Goal: Obtain resource: Download file/media

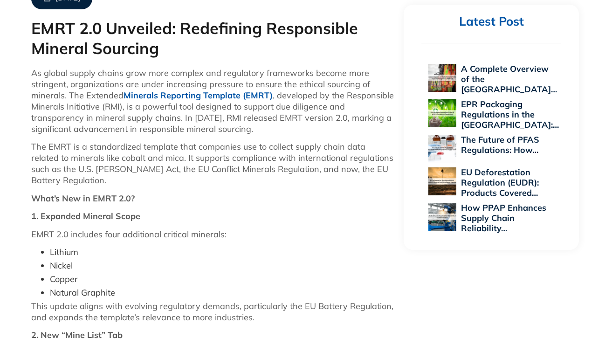
scroll to position [420, 0]
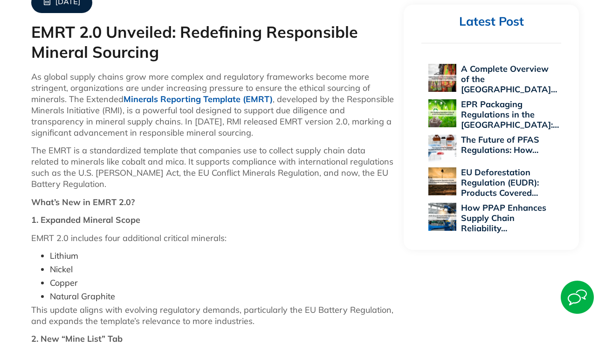
click at [222, 101] on link "Minerals Reporting Template (EMRT)" at bounding box center [198, 99] width 149 height 11
click at [224, 96] on link "Minerals Reporting Template (EMRT)" at bounding box center [198, 99] width 149 height 11
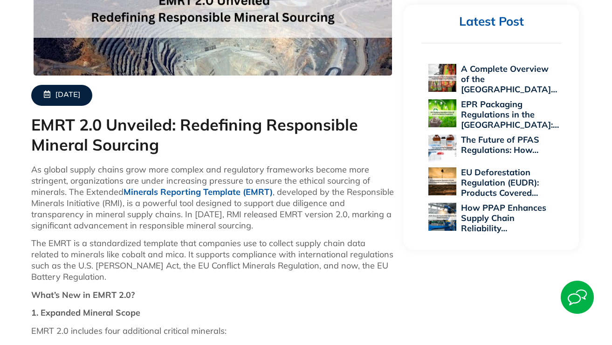
scroll to position [326, 0]
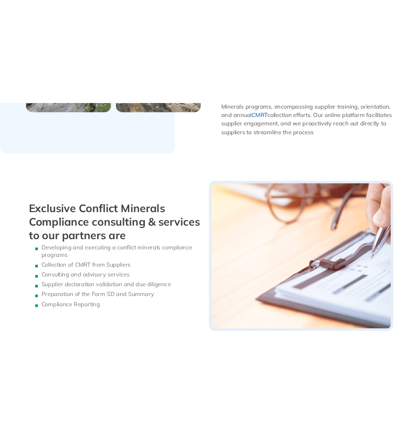
scroll to position [875, 0]
